Goal: Find specific page/section: Find specific page/section

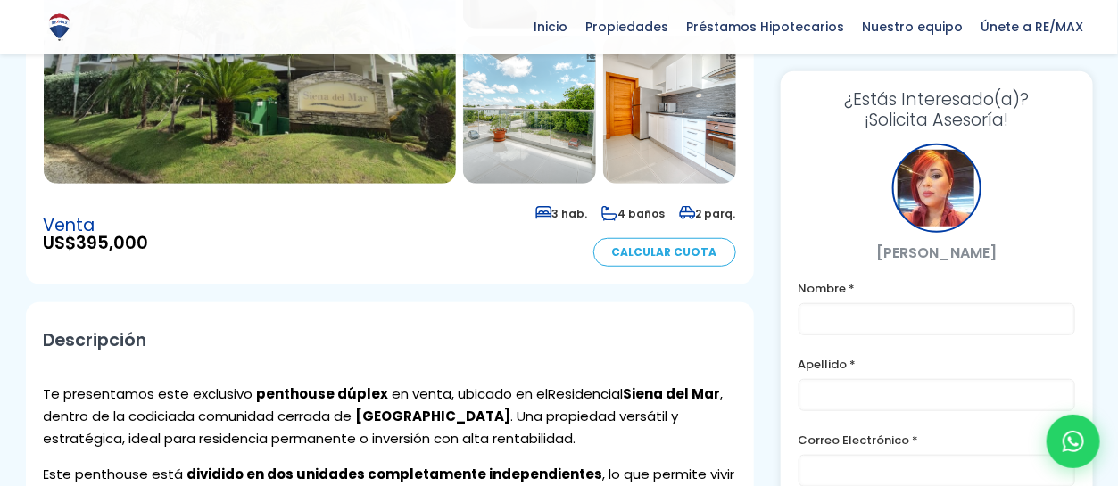
scroll to position [350, 0]
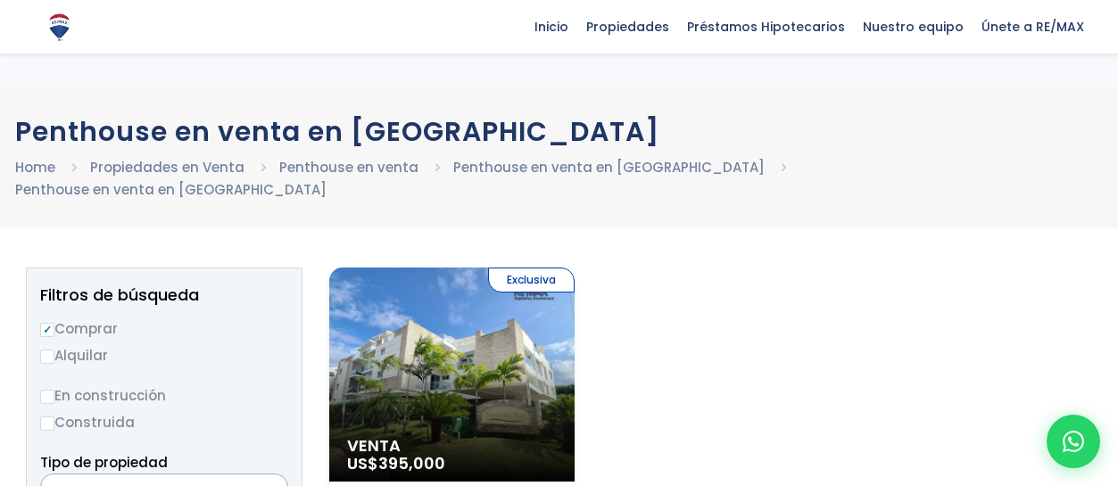
select select
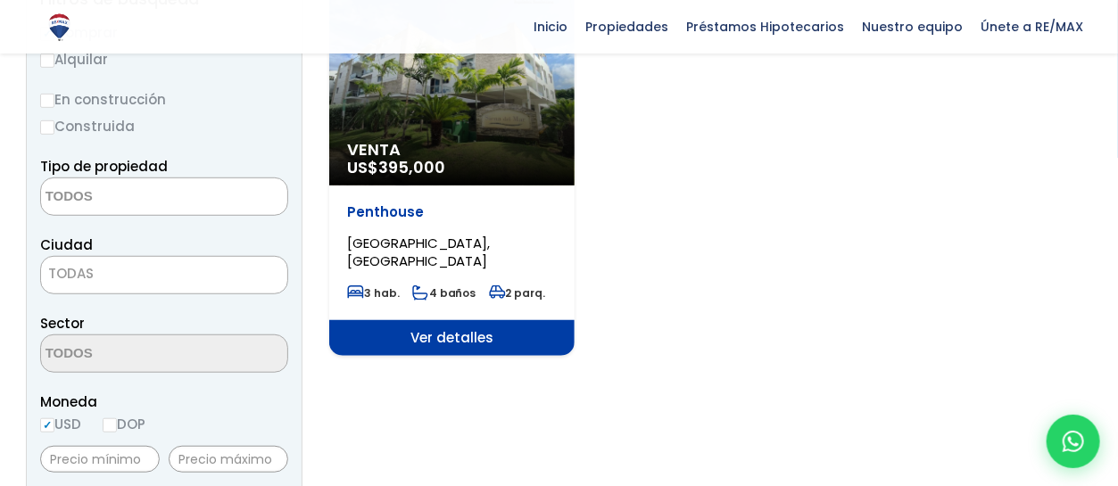
scroll to position [324, 0]
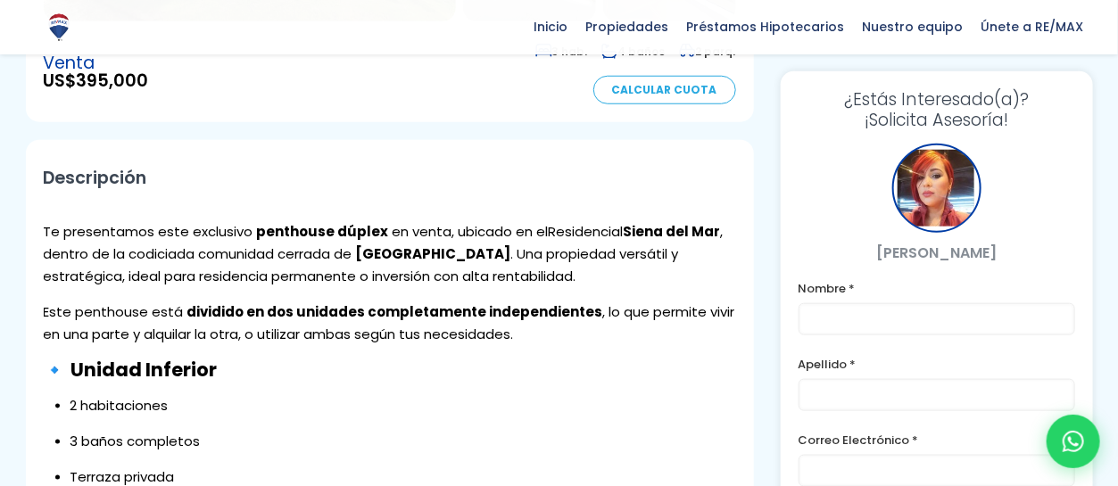
scroll to position [535, 0]
